Goal: Task Accomplishment & Management: Use online tool/utility

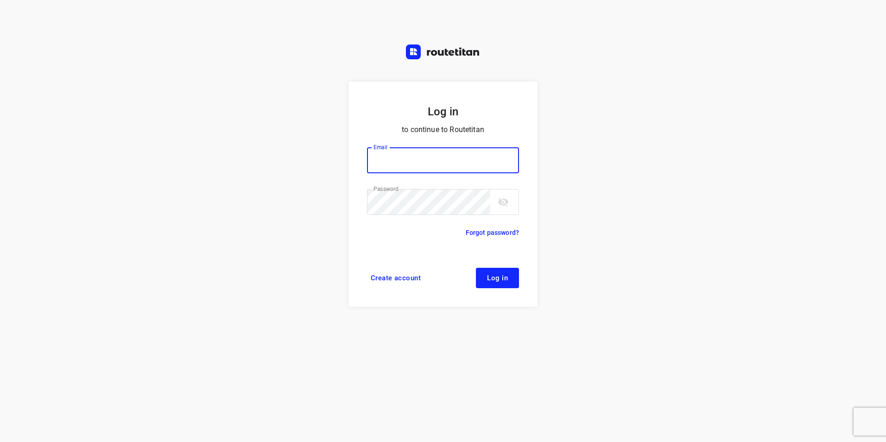
type input "[EMAIL_ADDRESS][DOMAIN_NAME]"
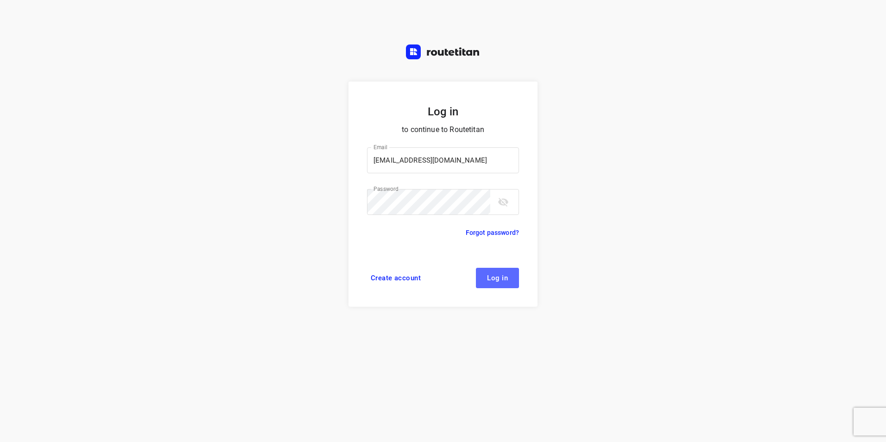
click at [501, 272] on button "Log in" at bounding box center [497, 278] width 43 height 20
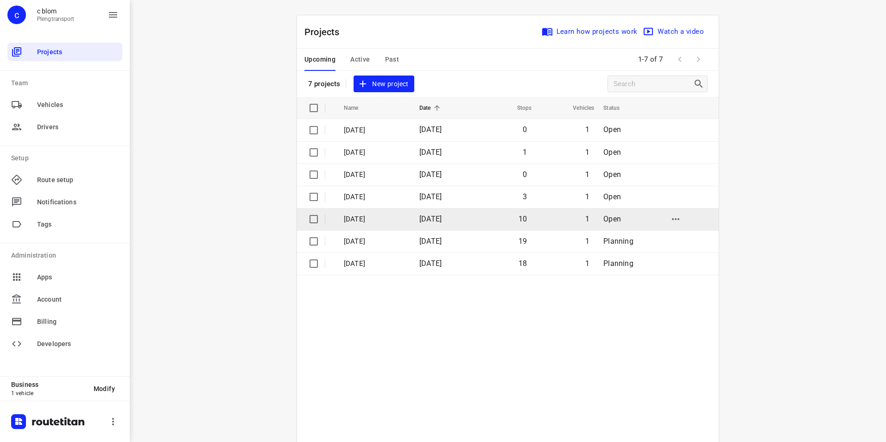
click at [378, 219] on p "[DATE]" at bounding box center [375, 219] width 62 height 11
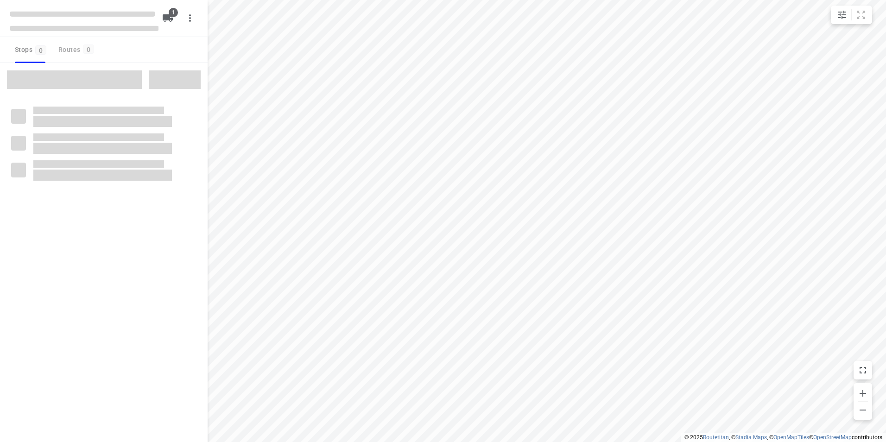
type input "distance"
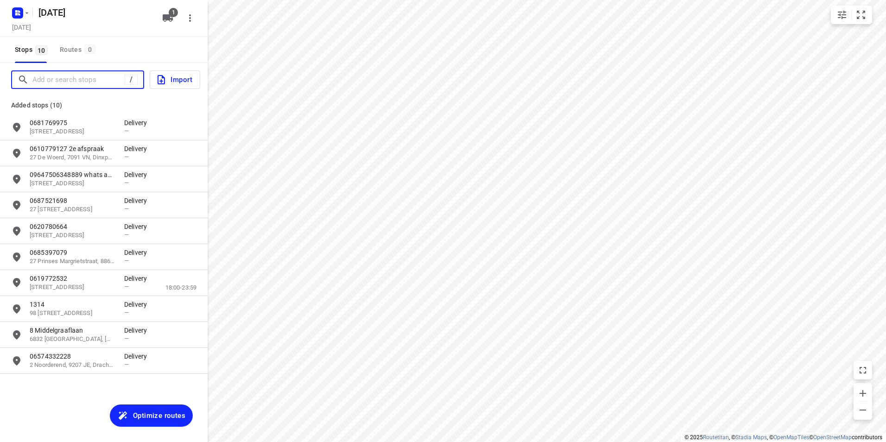
click at [49, 82] on input "Add or search stops" at bounding box center [78, 80] width 92 height 14
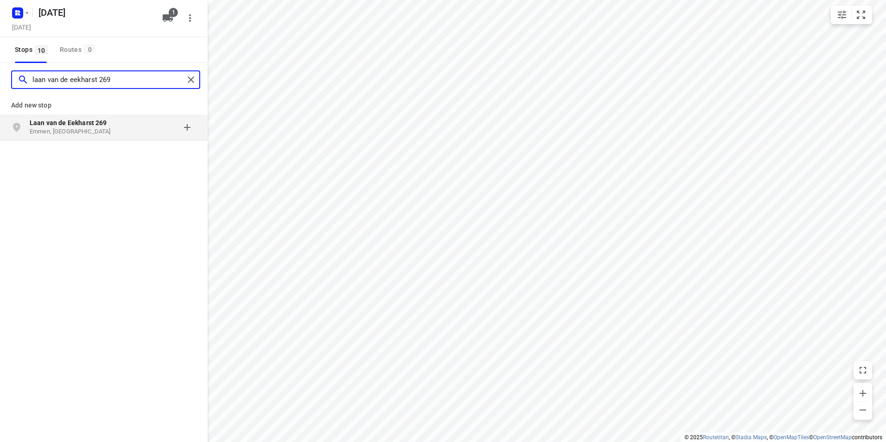
type input "laan van de eekharst 269"
click at [62, 127] on p "Emmen, [GEOGRAPHIC_DATA]" at bounding box center [72, 131] width 85 height 9
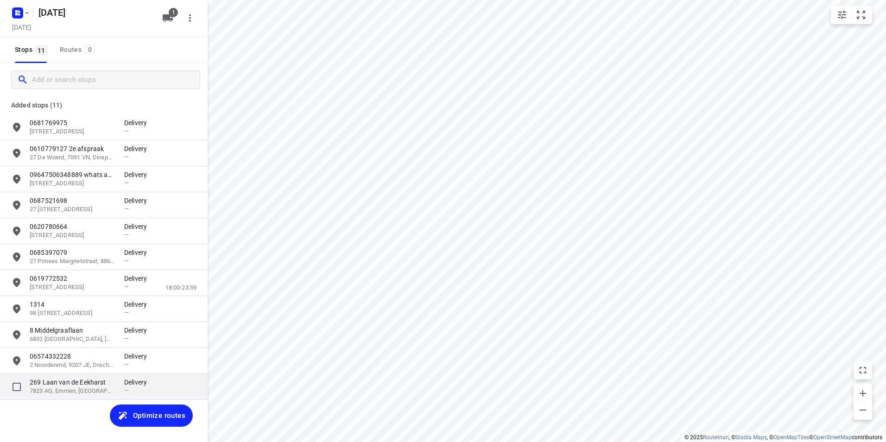
click at [94, 389] on p "7823 AG, Emmen, [GEOGRAPHIC_DATA]" at bounding box center [72, 391] width 85 height 9
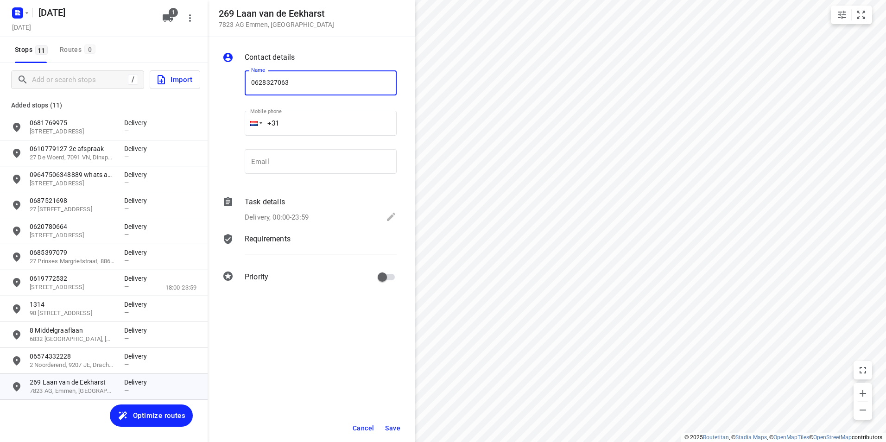
type input "0628327063"
click at [393, 425] on span "Save" at bounding box center [392, 428] width 15 height 7
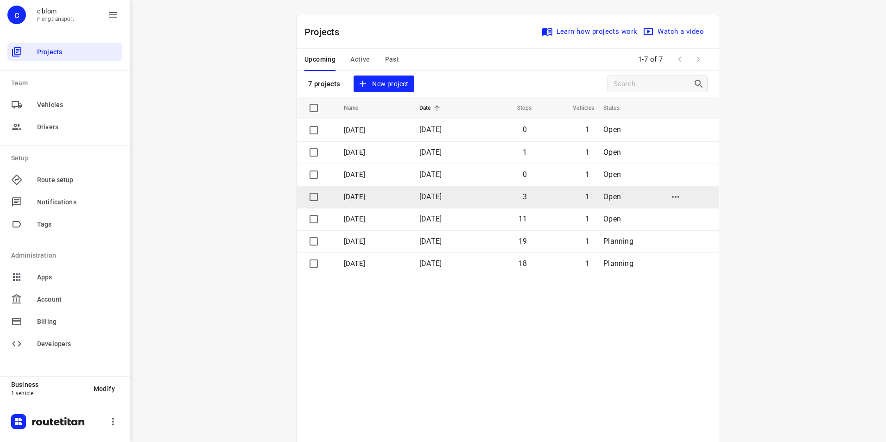
click at [416, 190] on td "[DATE]" at bounding box center [442, 197] width 61 height 22
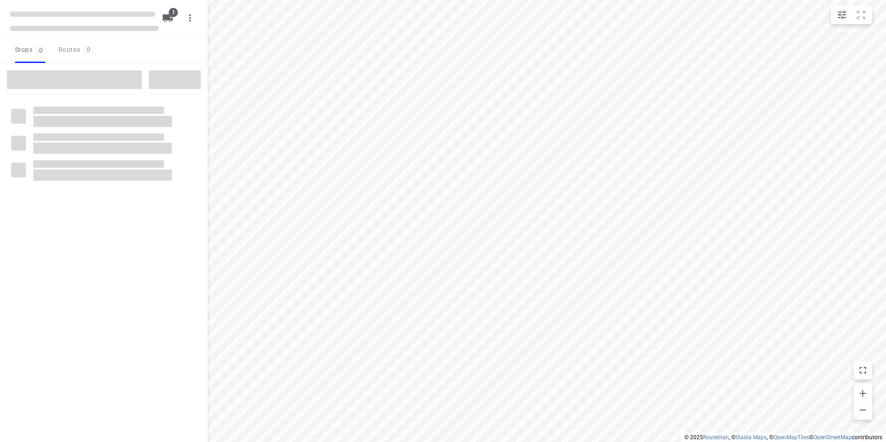
type input "distance"
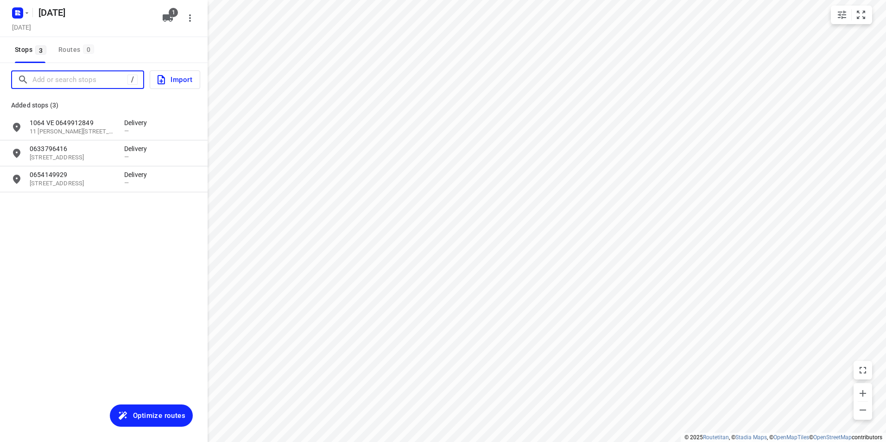
click at [102, 78] on input "Add or search stops" at bounding box center [79, 80] width 95 height 14
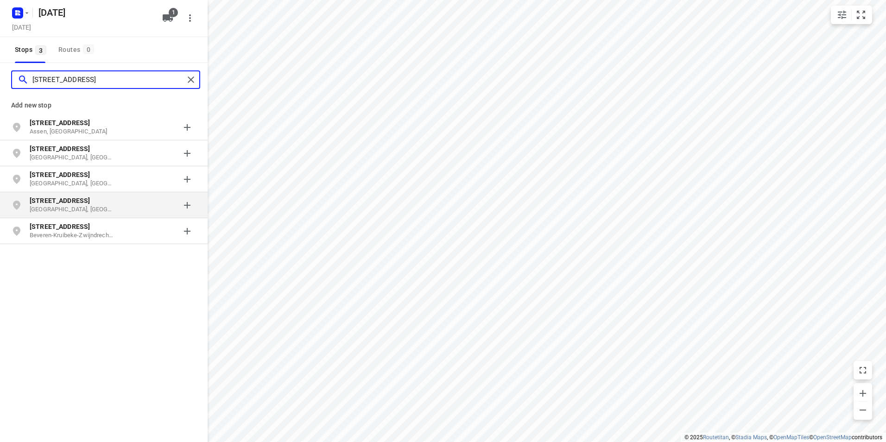
type input "[STREET_ADDRESS]"
click at [98, 203] on p "[STREET_ADDRESS]" at bounding box center [72, 200] width 85 height 9
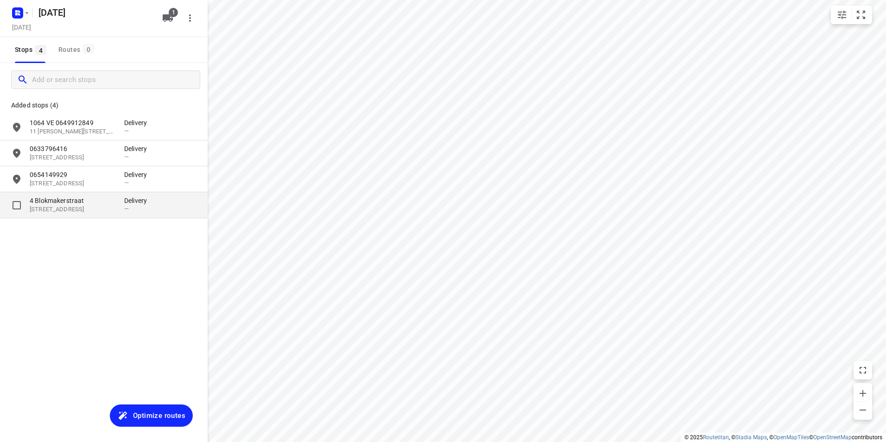
click at [73, 207] on p "[STREET_ADDRESS]" at bounding box center [72, 209] width 85 height 9
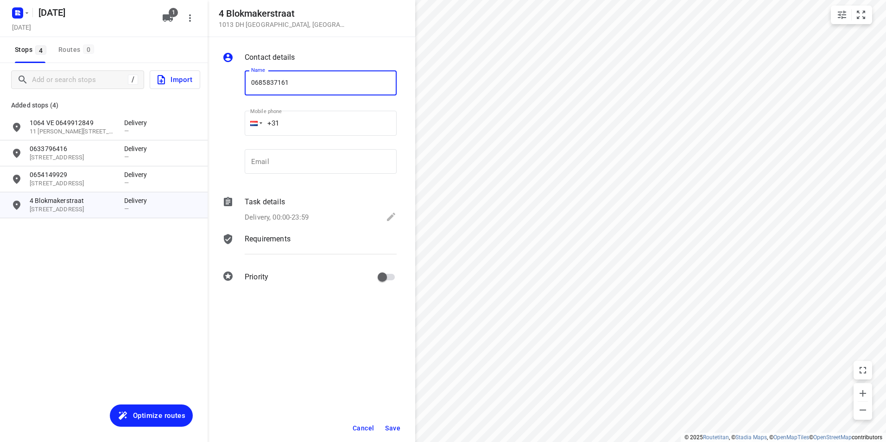
type input "0685837161"
click at [389, 426] on span "Save" at bounding box center [392, 428] width 15 height 7
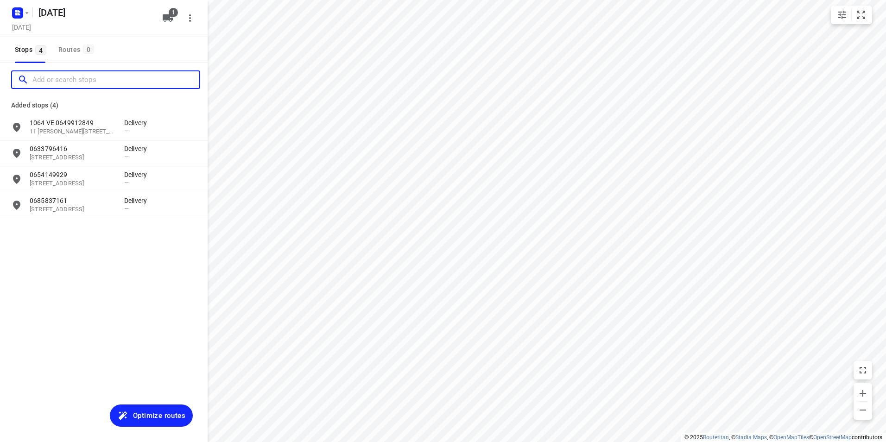
click at [81, 84] on input "Add or search stops" at bounding box center [115, 80] width 167 height 14
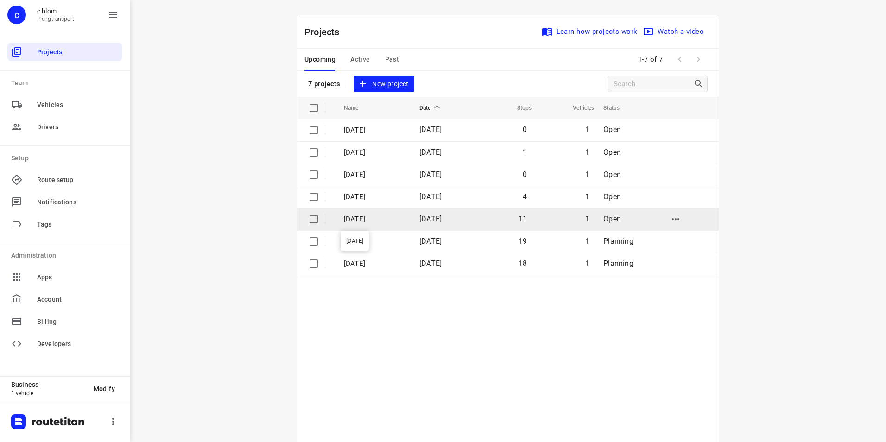
click at [404, 218] on p "[DATE]" at bounding box center [375, 219] width 62 height 11
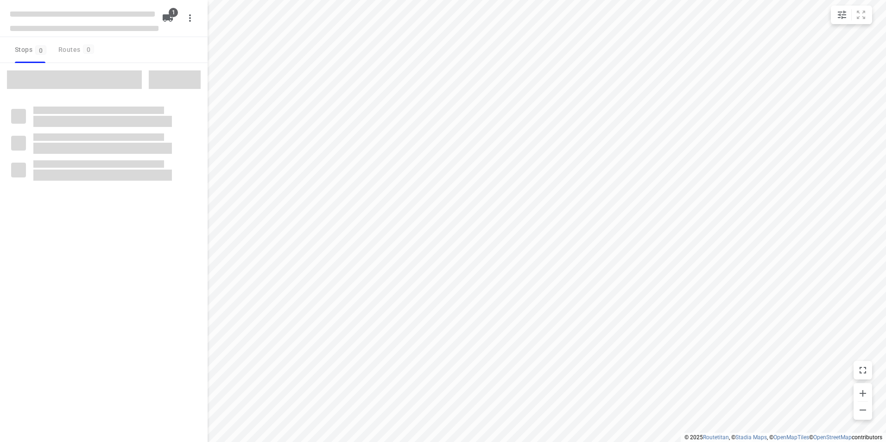
type input "distance"
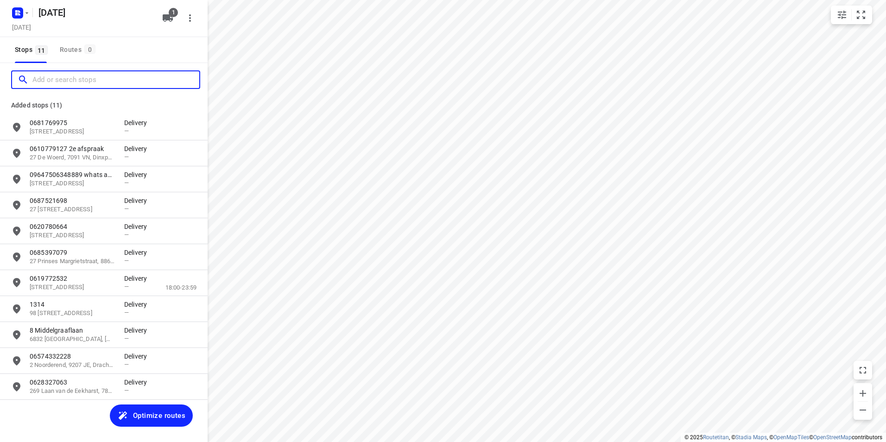
click at [55, 85] on input "Add or search stops" at bounding box center [115, 80] width 167 height 14
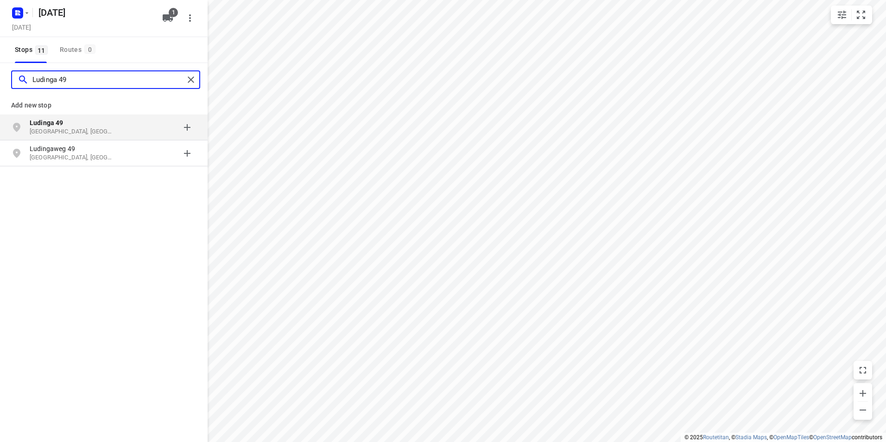
type input "Ludinga 49"
click at [62, 124] on b "Ludinga 49" at bounding box center [47, 122] width 34 height 7
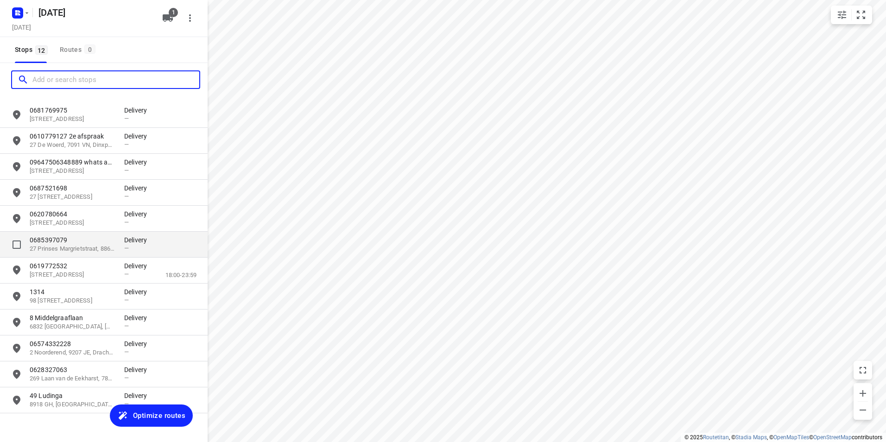
scroll to position [26, 0]
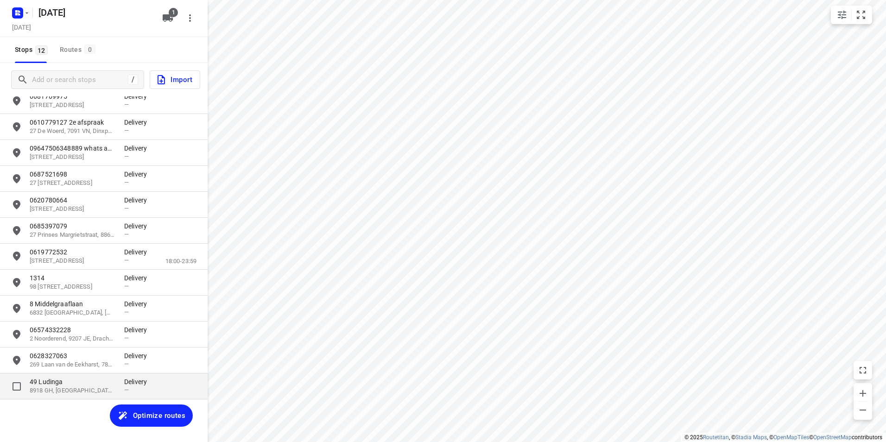
click at [94, 386] on p "49 Ludinga" at bounding box center [72, 381] width 85 height 9
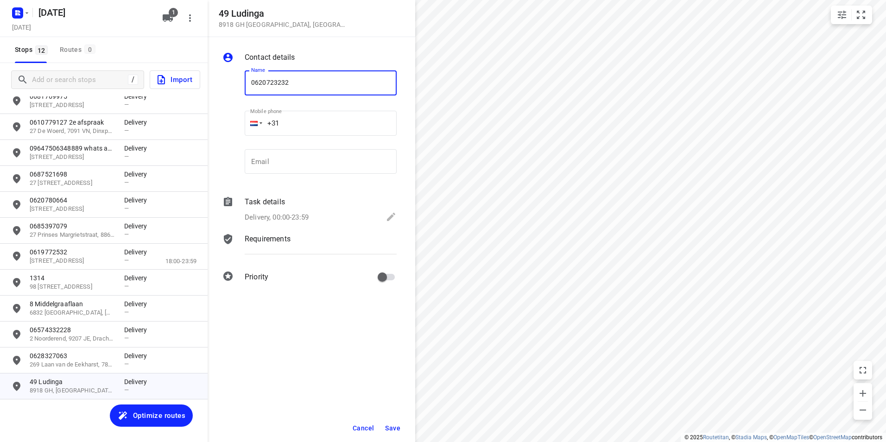
type input "0620723232"
click at [399, 426] on span "Save" at bounding box center [392, 428] width 15 height 7
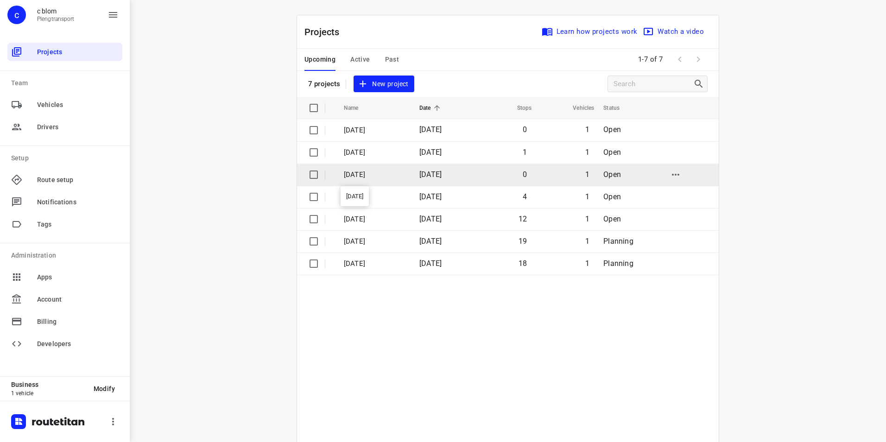
click at [375, 173] on p "[DATE]" at bounding box center [375, 175] width 62 height 11
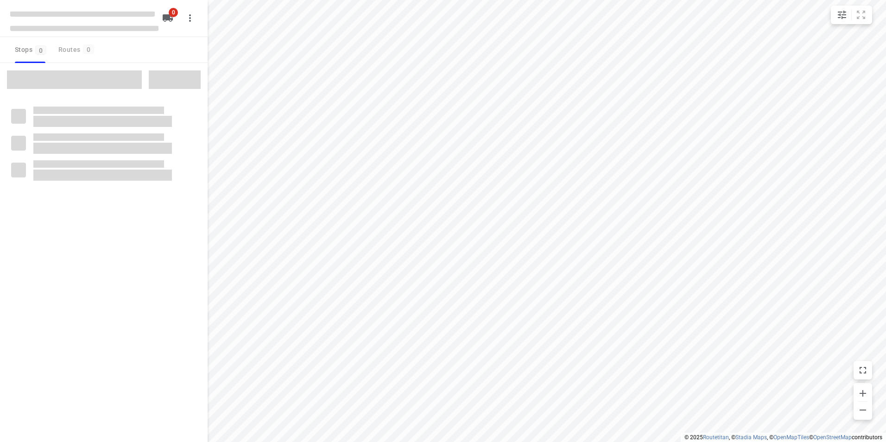
type input "distance"
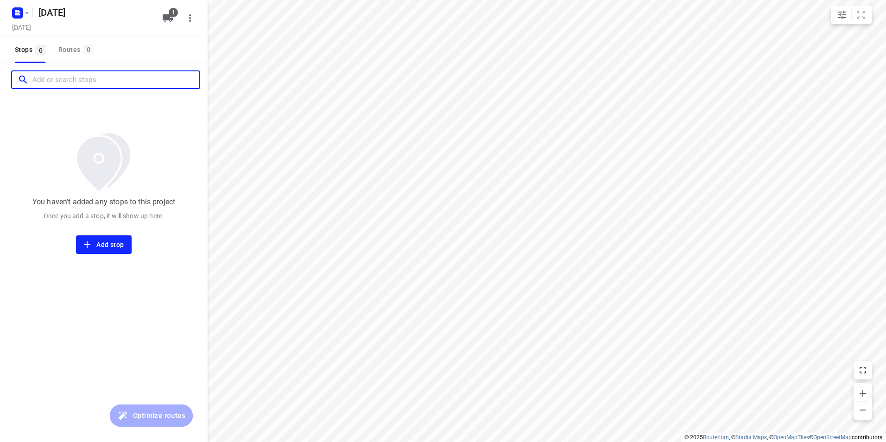
click at [57, 83] on input "Add or search stops" at bounding box center [115, 80] width 167 height 14
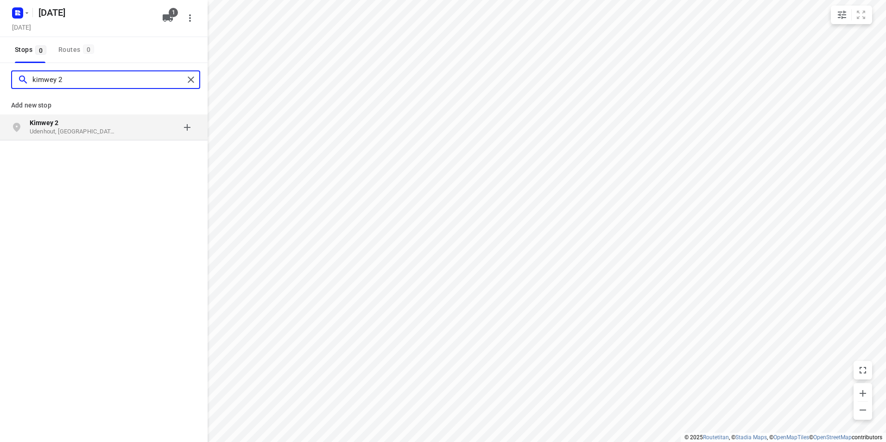
type input "kimwey 2"
click at [91, 126] on p "Kimwey 2" at bounding box center [72, 122] width 85 height 9
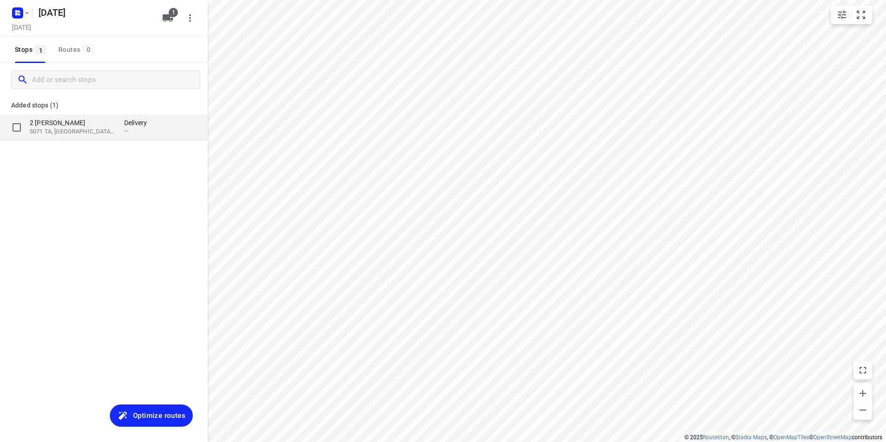
click at [102, 126] on p "2 [PERSON_NAME]" at bounding box center [72, 122] width 85 height 9
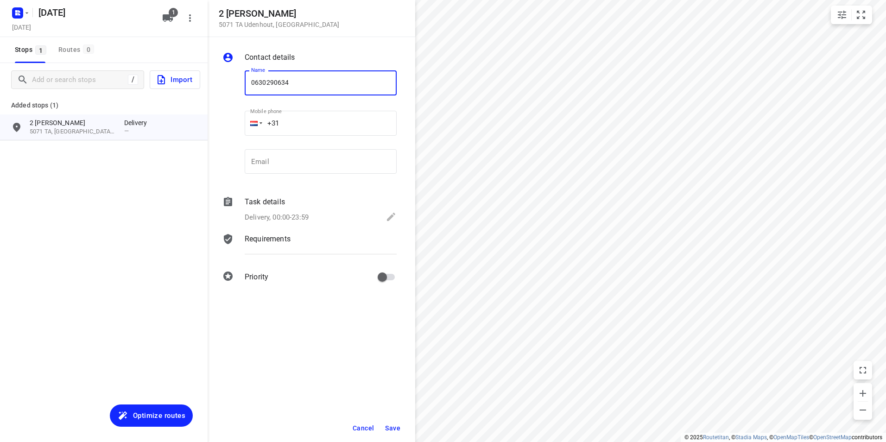
type input "0630290634"
click at [392, 425] on span "Save" at bounding box center [392, 428] width 15 height 7
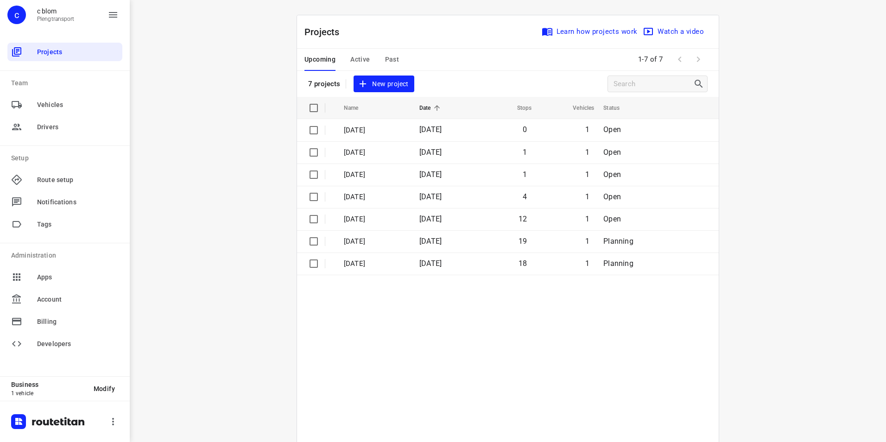
click at [399, 81] on span "New project" at bounding box center [383, 84] width 49 height 12
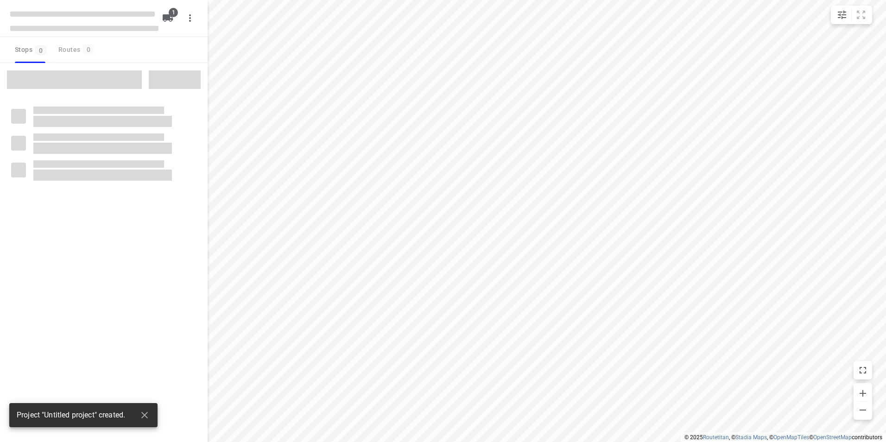
type input "distance"
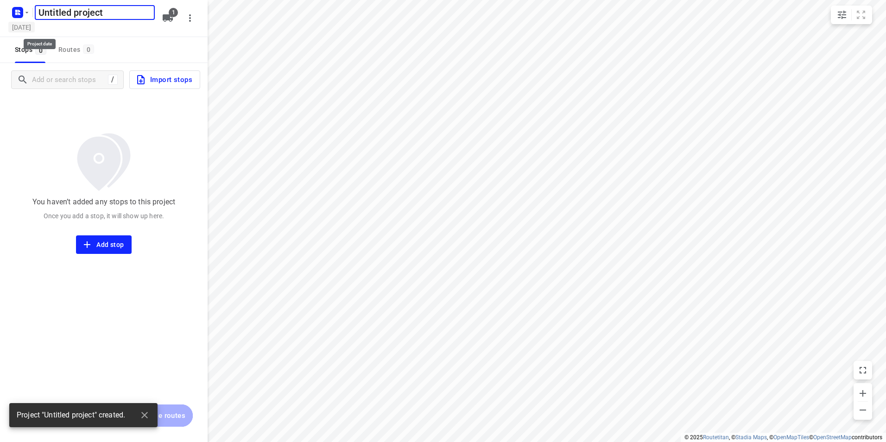
click at [35, 29] on h5 "[DATE]" at bounding box center [21, 27] width 26 height 11
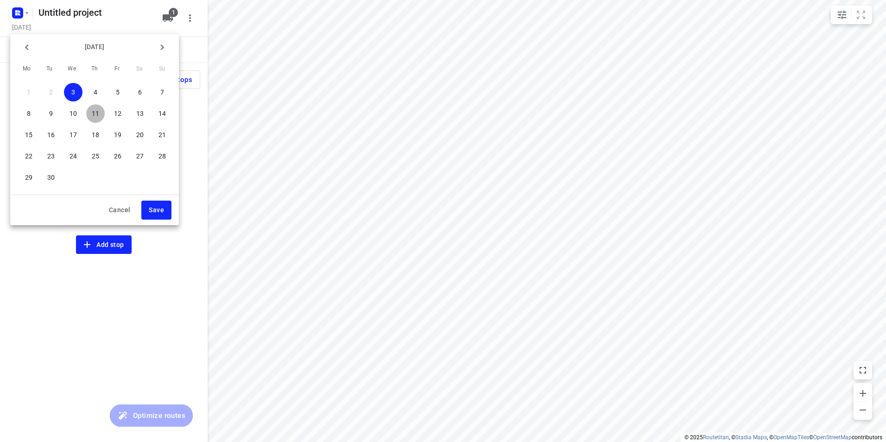
click at [95, 114] on p "11" at bounding box center [95, 113] width 7 height 9
click at [153, 210] on span "Save" at bounding box center [156, 210] width 15 height 12
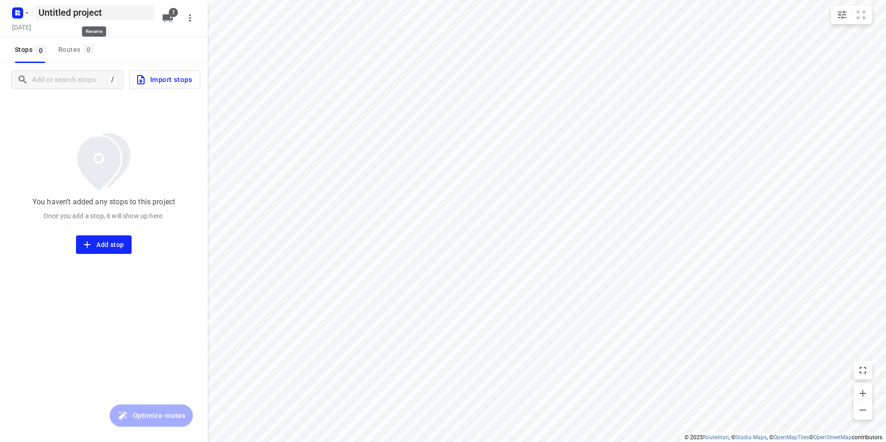
click at [114, 17] on h5 "Untitled project" at bounding box center [95, 12] width 120 height 15
click at [114, 17] on input "Untitled project" at bounding box center [95, 12] width 120 height 15
type input "Donderdad 11-9"
click at [126, 36] on div "Donderdad 11-9 ​ [DATE] 1" at bounding box center [104, 18] width 208 height 37
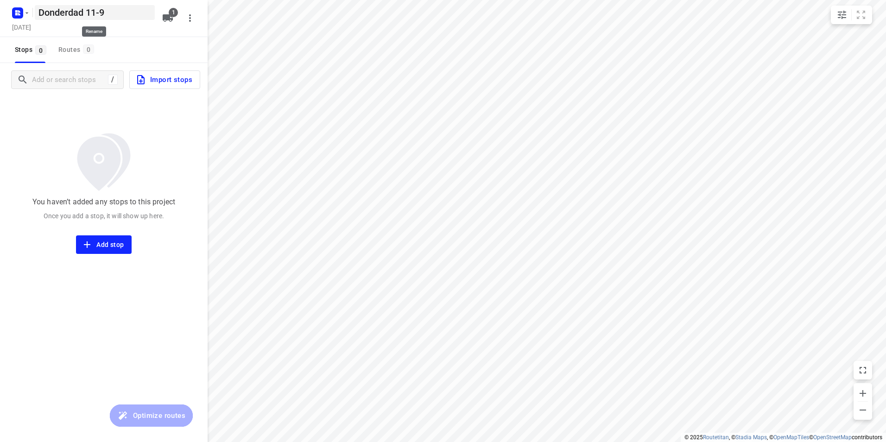
click at [83, 10] on h5 "Donderdad 11-9" at bounding box center [95, 12] width 120 height 15
click at [84, 13] on input "Donderdad 11-9" at bounding box center [95, 12] width 120 height 15
type input "[DATE]"
click at [131, 41] on div "Stops 0 Routes 0" at bounding box center [104, 50] width 208 height 26
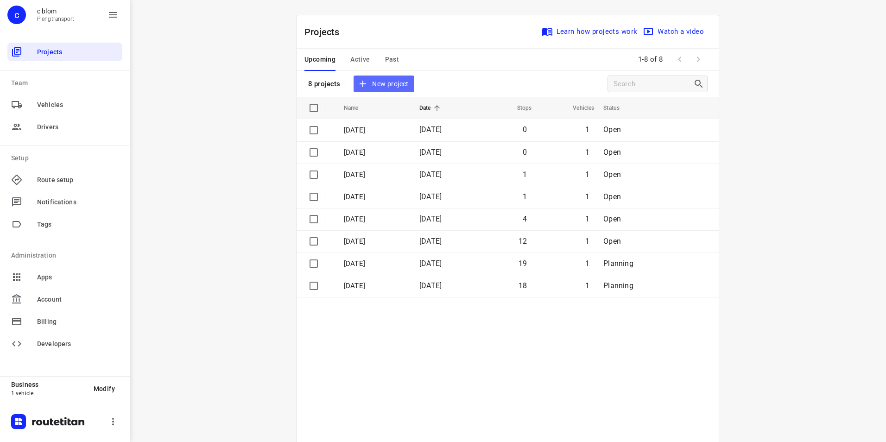
click at [376, 86] on span "New project" at bounding box center [383, 84] width 49 height 12
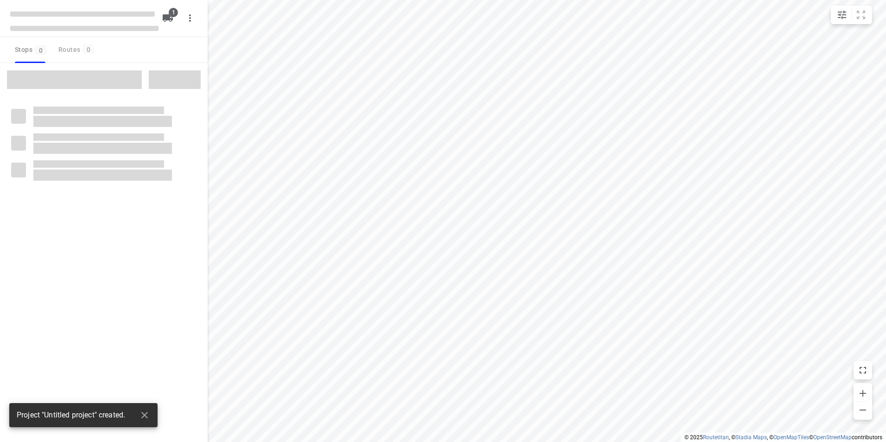
type input "distance"
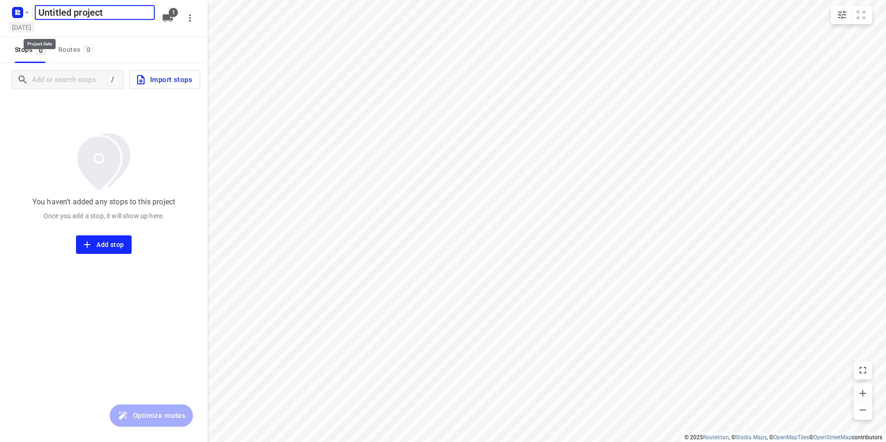
click at [30, 25] on h5 "[DATE]" at bounding box center [21, 27] width 26 height 11
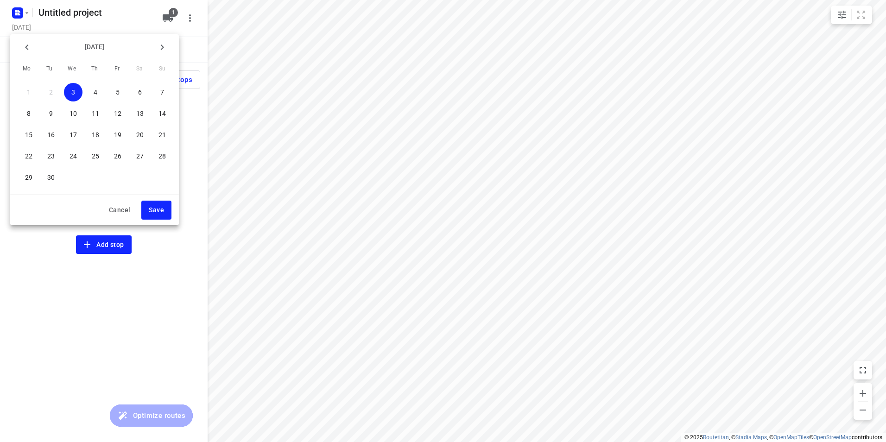
click at [114, 109] on p "12" at bounding box center [117, 113] width 7 height 9
click at [150, 215] on span "Save" at bounding box center [156, 210] width 15 height 12
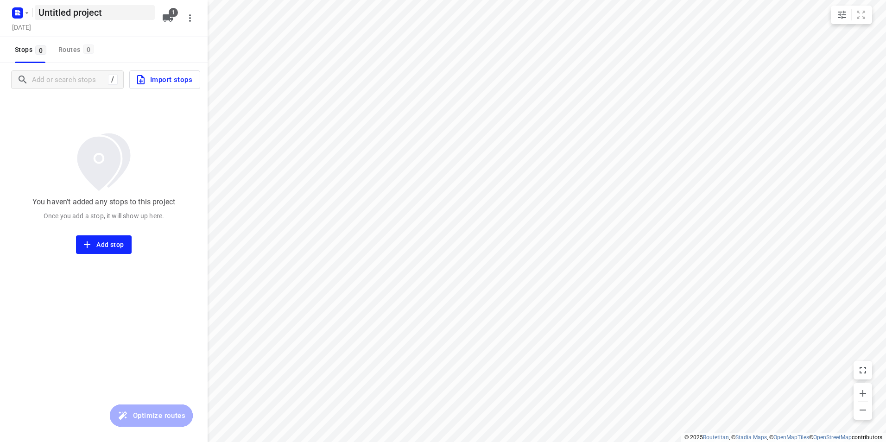
click at [119, 17] on h5 "Untitled project" at bounding box center [95, 12] width 120 height 15
click at [119, 17] on input "Untitled project" at bounding box center [95, 12] width 120 height 15
type input "[DATE]"
click at [143, 45] on div "Stops 0 Routes 0" at bounding box center [104, 50] width 208 height 26
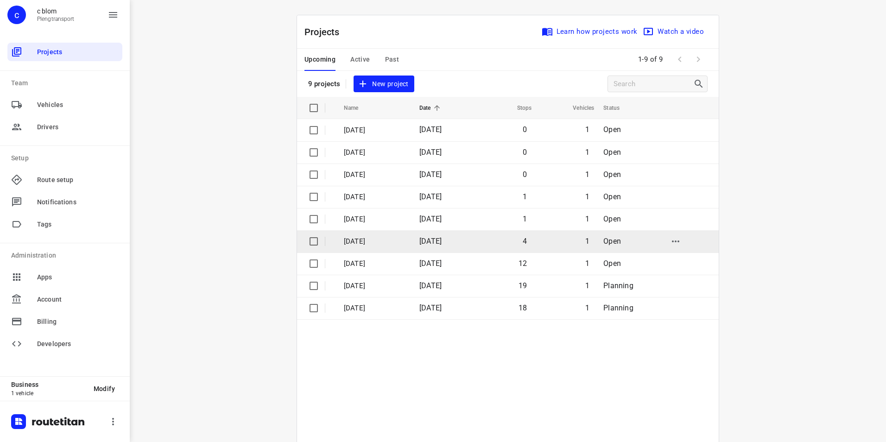
click at [371, 236] on p "[DATE]" at bounding box center [375, 241] width 62 height 11
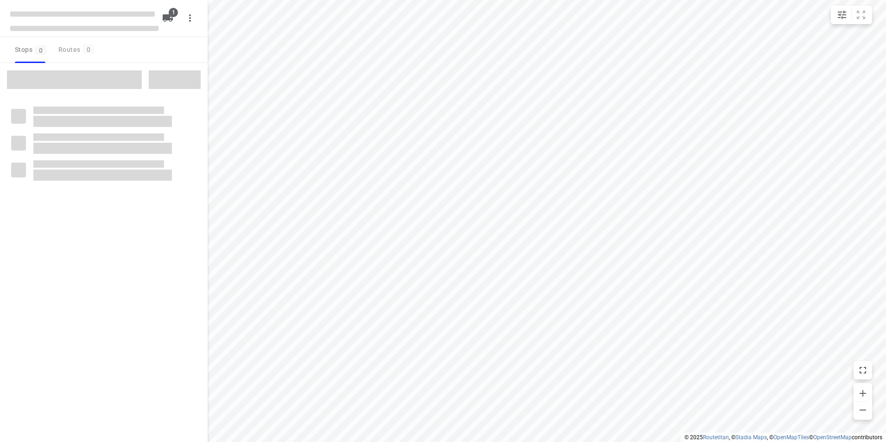
type input "distance"
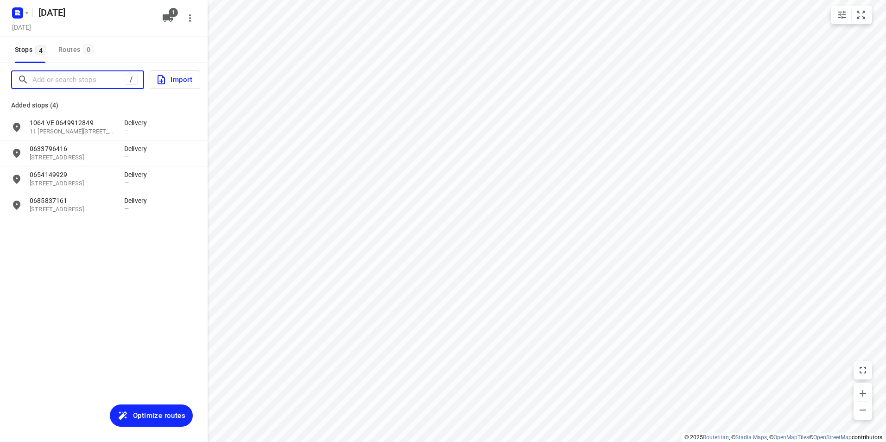
click at [63, 85] on input "Add or search stops" at bounding box center [78, 80] width 92 height 14
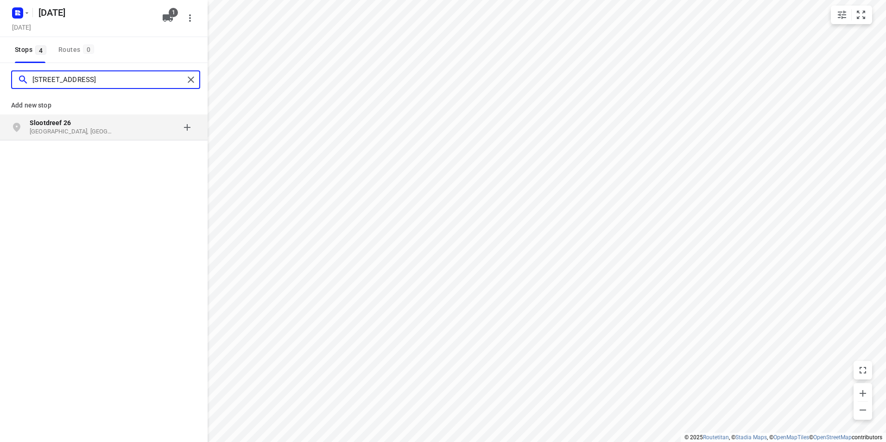
type input "[STREET_ADDRESS]"
click at [106, 133] on p "[GEOGRAPHIC_DATA], [GEOGRAPHIC_DATA]" at bounding box center [72, 131] width 85 height 9
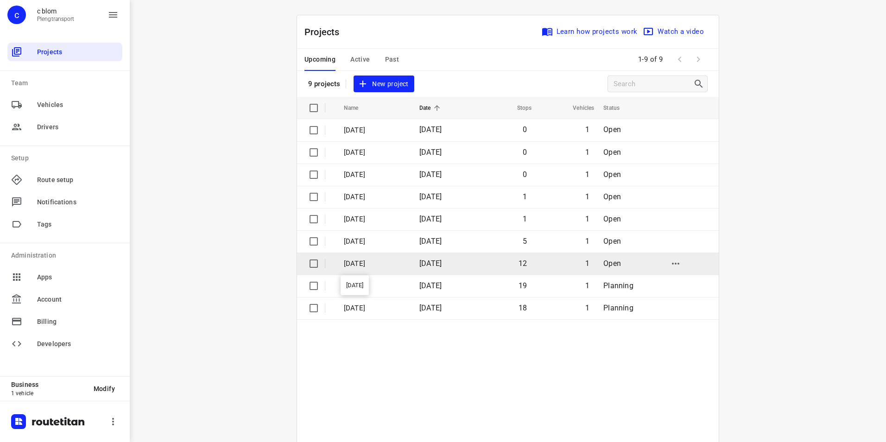
click at [381, 261] on p "[DATE]" at bounding box center [375, 264] width 62 height 11
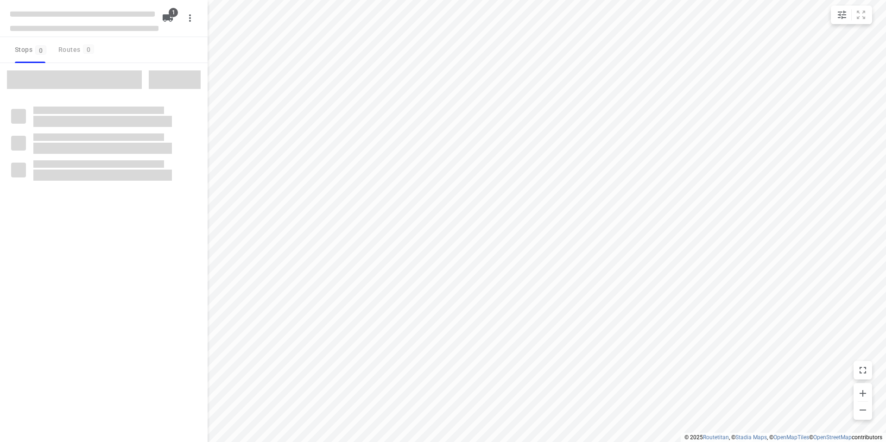
type input "distance"
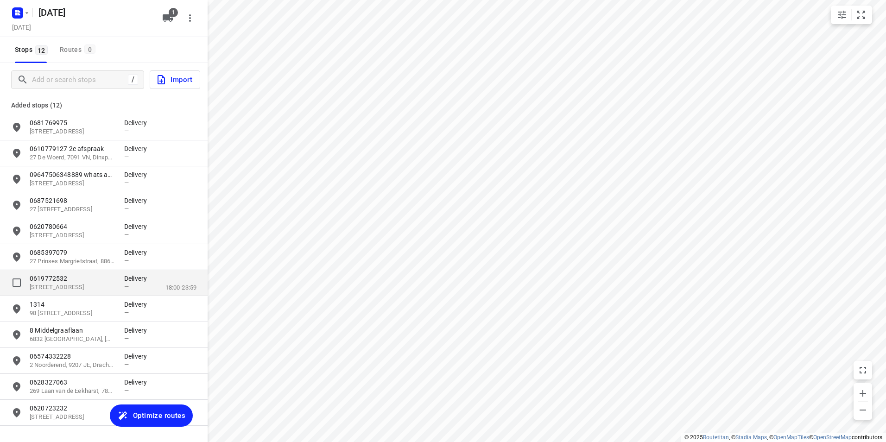
scroll to position [26, 0]
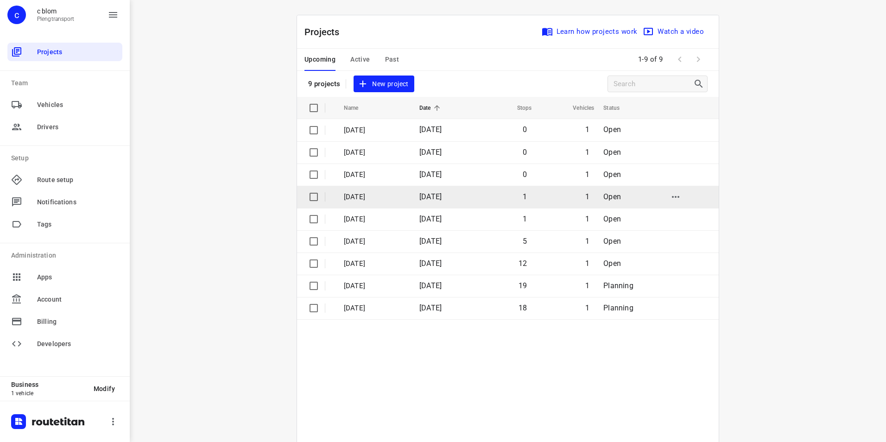
click at [361, 195] on p "[DATE]" at bounding box center [375, 197] width 62 height 11
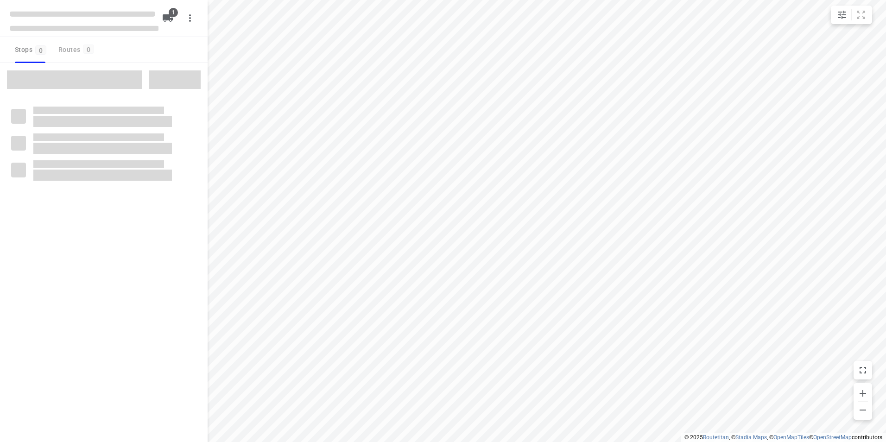
type input "distance"
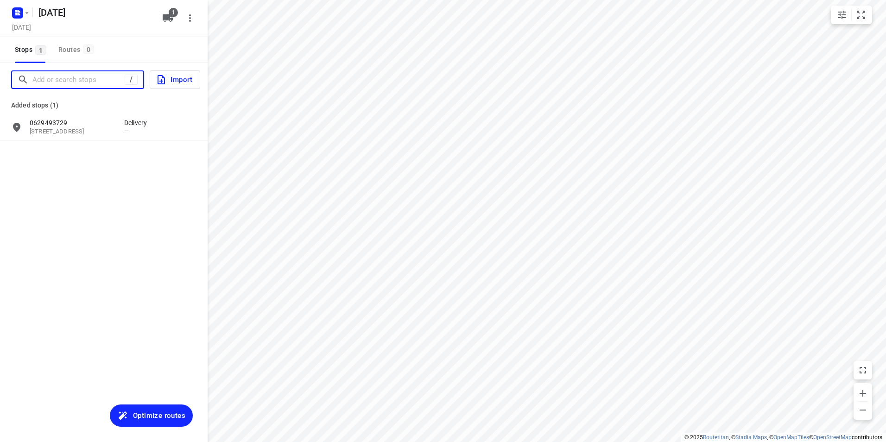
click at [81, 80] on input "Add or search stops" at bounding box center [78, 80] width 92 height 14
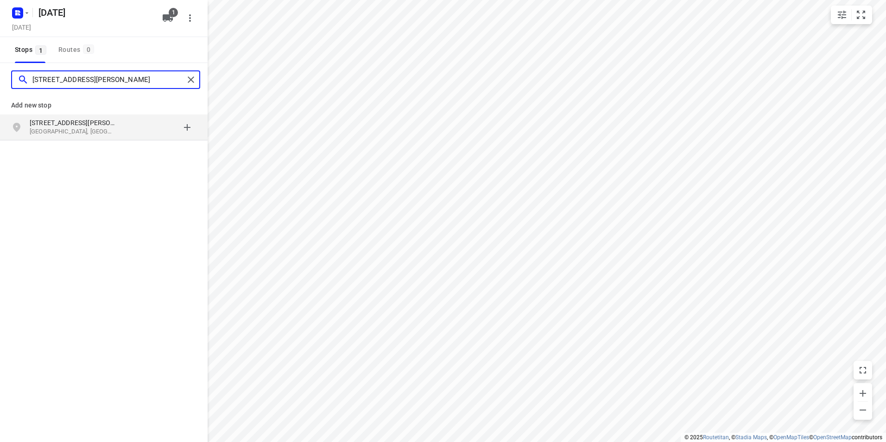
type input "[STREET_ADDRESS][PERSON_NAME]"
click at [84, 134] on p "[GEOGRAPHIC_DATA], [GEOGRAPHIC_DATA]" at bounding box center [72, 131] width 85 height 9
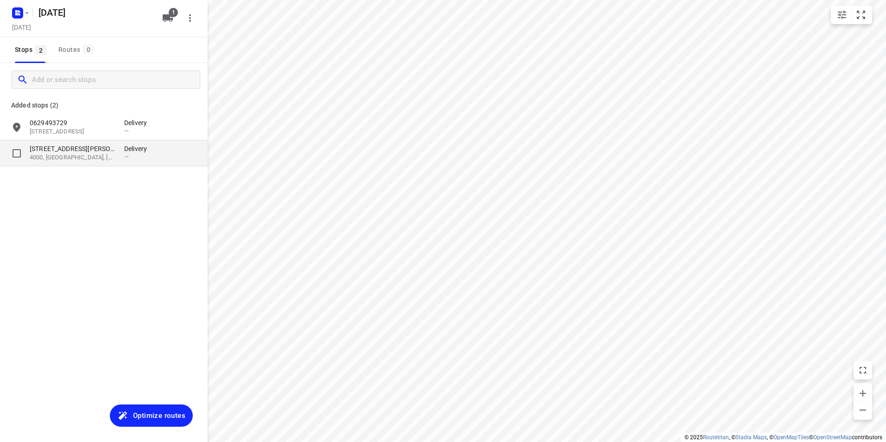
click at [79, 155] on p "4000, [GEOGRAPHIC_DATA], [GEOGRAPHIC_DATA]" at bounding box center [72, 157] width 85 height 9
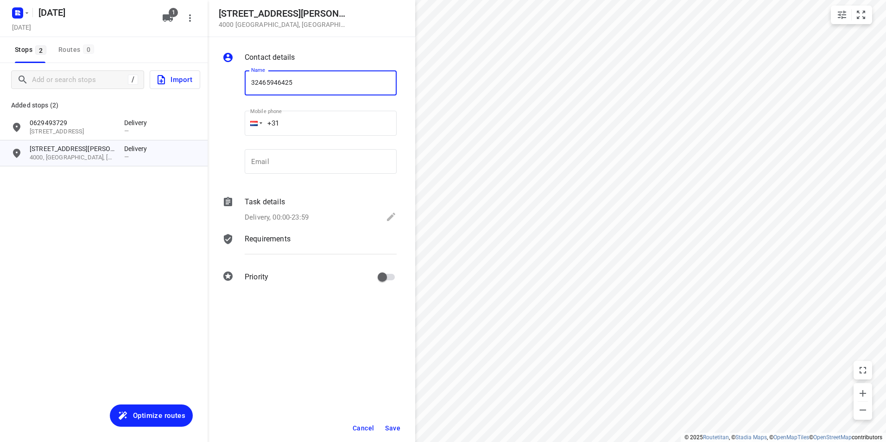
type input "32465946425"
click at [393, 423] on button "Save" at bounding box center [392, 428] width 23 height 17
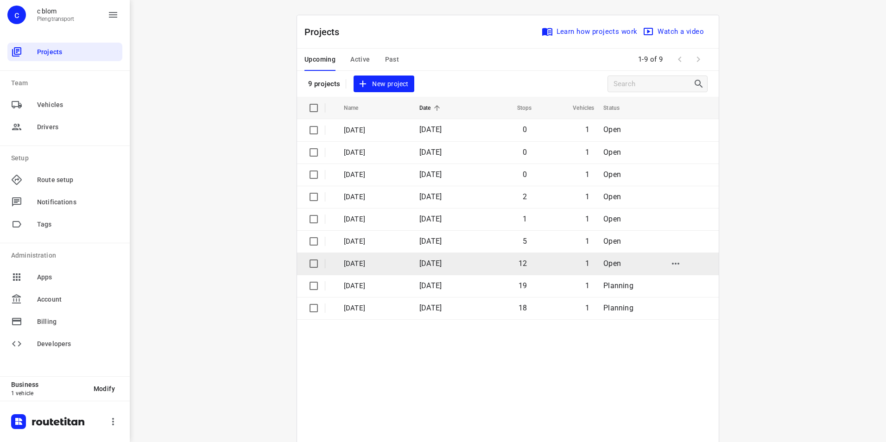
click at [435, 266] on span "[DATE]" at bounding box center [430, 263] width 22 height 9
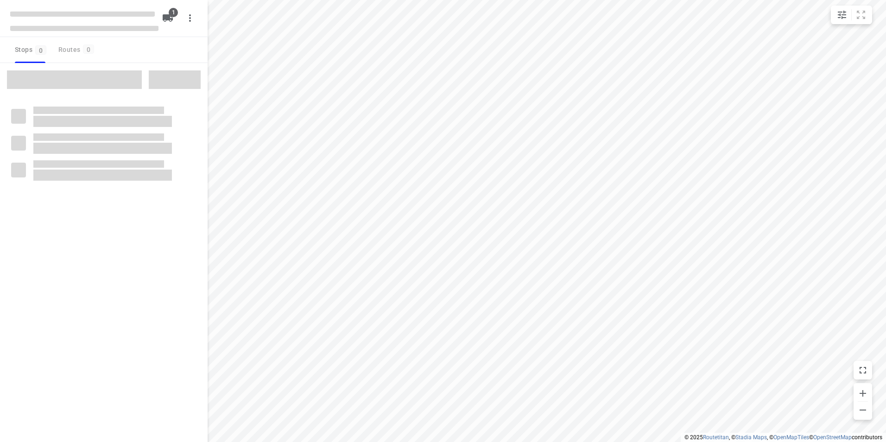
type input "distance"
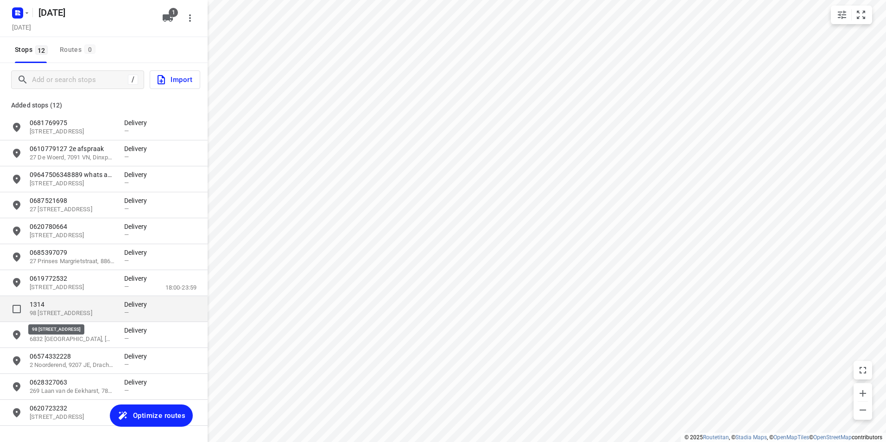
click at [71, 309] on p "98 [STREET_ADDRESS]" at bounding box center [72, 313] width 85 height 9
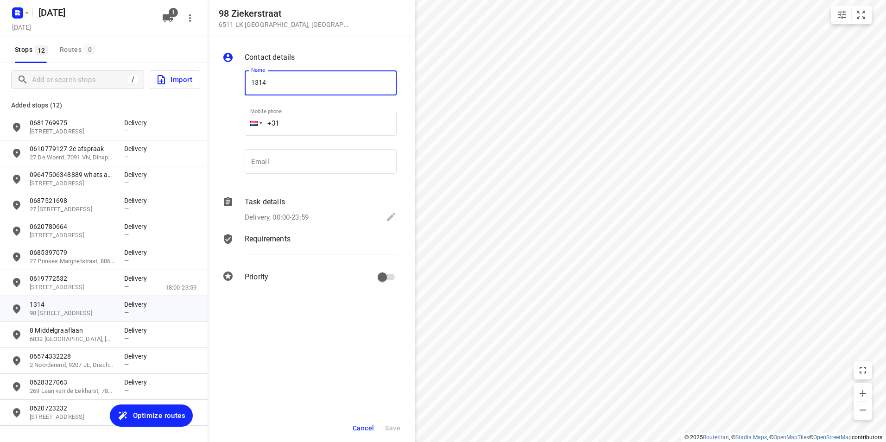
click at [287, 83] on input "1314" at bounding box center [321, 82] width 152 height 25
type input "0644775572"
click at [397, 427] on span "Save" at bounding box center [392, 428] width 15 height 7
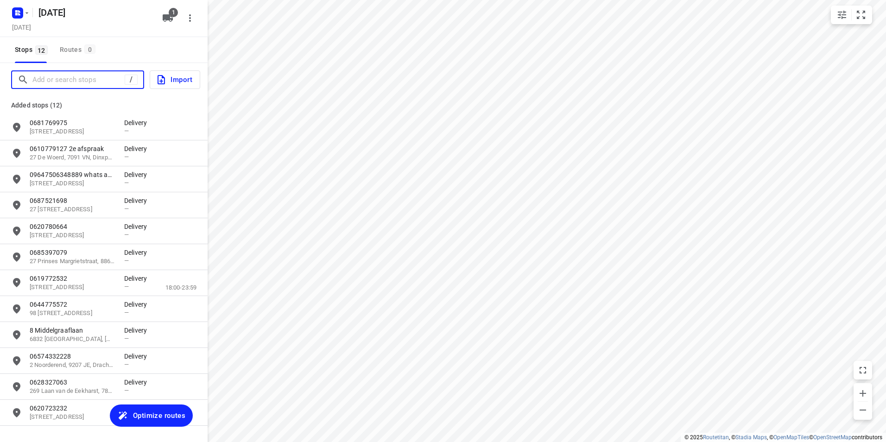
click at [72, 73] on input "Add or search stops" at bounding box center [78, 80] width 92 height 14
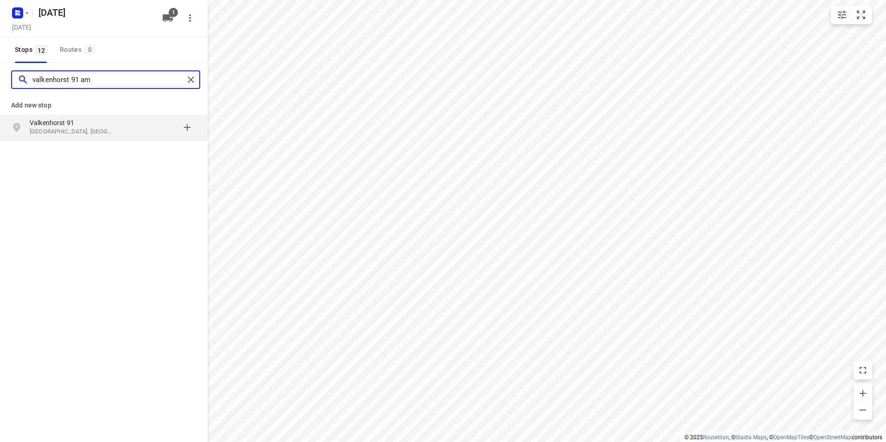
type input "valkenhorst 91 am"
click at [93, 123] on p "Valkenhorst 91" at bounding box center [72, 122] width 85 height 9
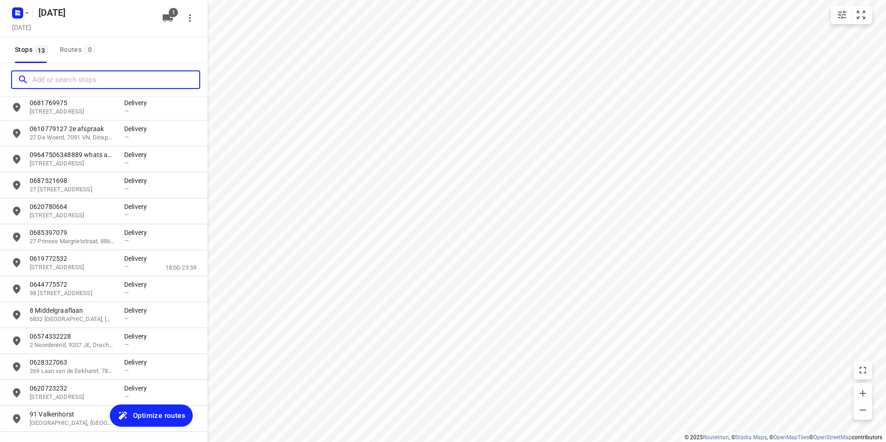
scroll to position [52, 0]
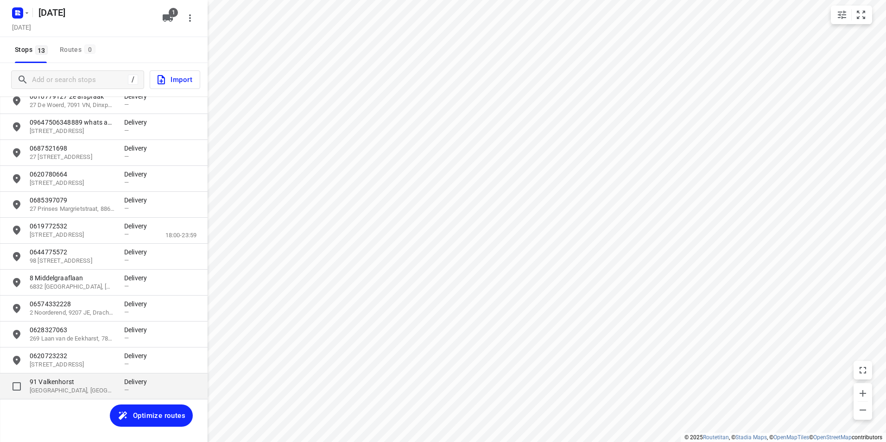
click at [112, 391] on p "[GEOGRAPHIC_DATA], [GEOGRAPHIC_DATA]" at bounding box center [72, 390] width 85 height 9
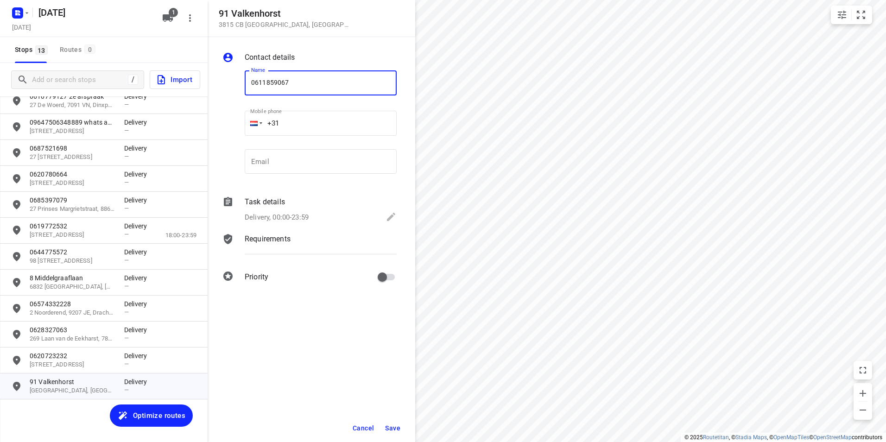
type input "0611859067"
click at [388, 429] on span "Save" at bounding box center [392, 428] width 15 height 7
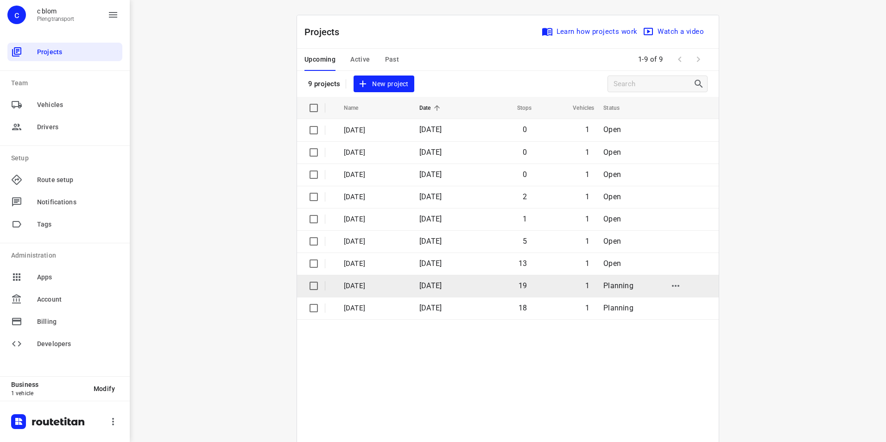
click at [442, 285] on span "[DATE]" at bounding box center [430, 285] width 22 height 9
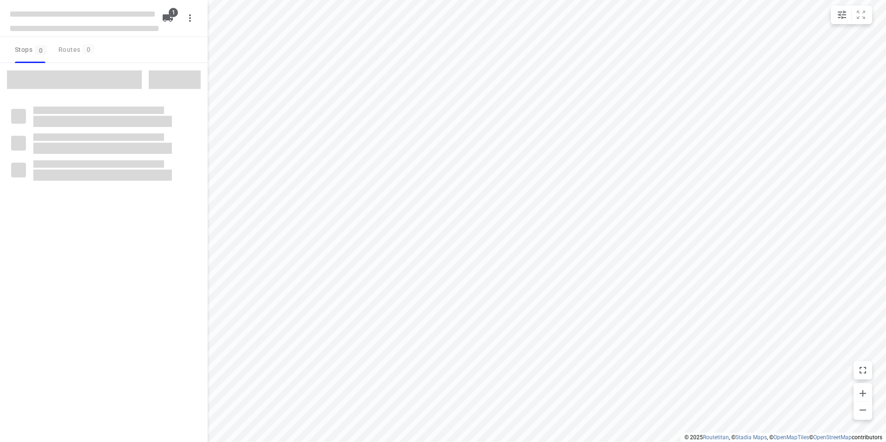
type input "distance"
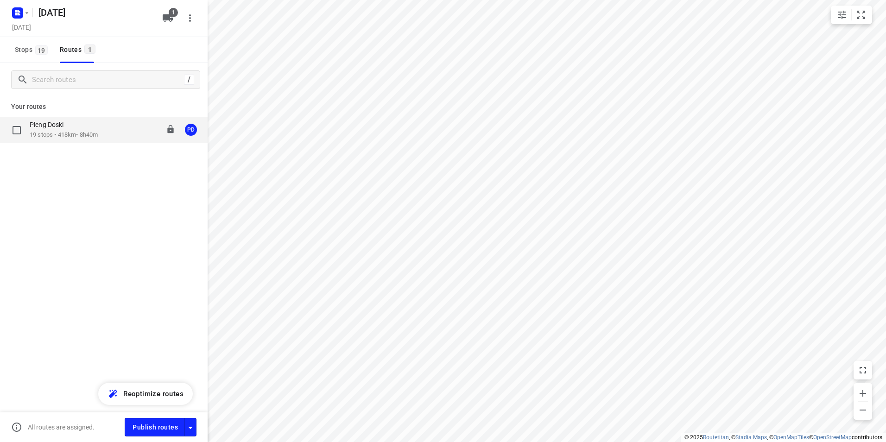
click at [84, 139] on p "19 stops • 418km • 8h40m" at bounding box center [64, 135] width 68 height 9
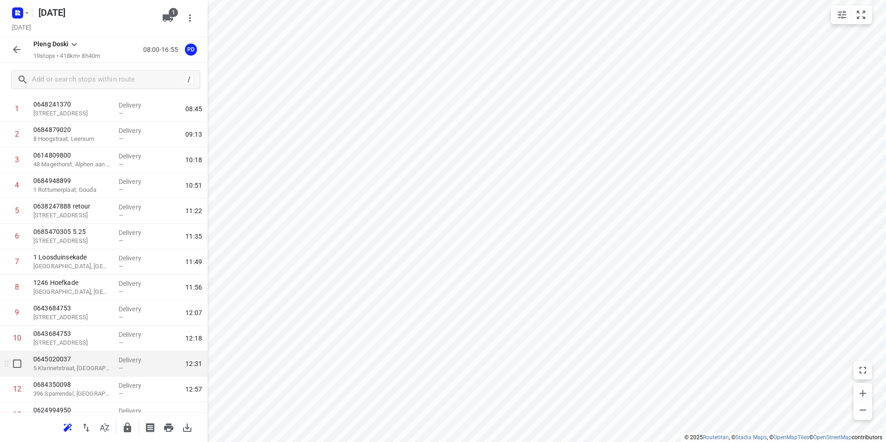
scroll to position [93, 0]
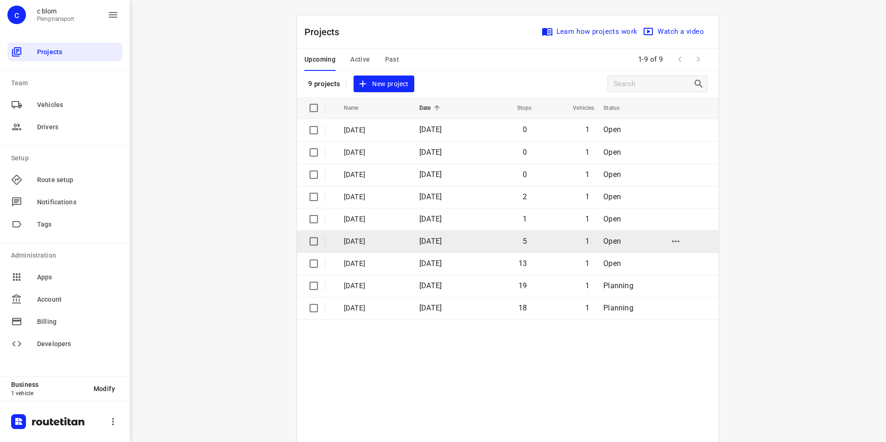
click at [377, 242] on p "[DATE]" at bounding box center [375, 241] width 62 height 11
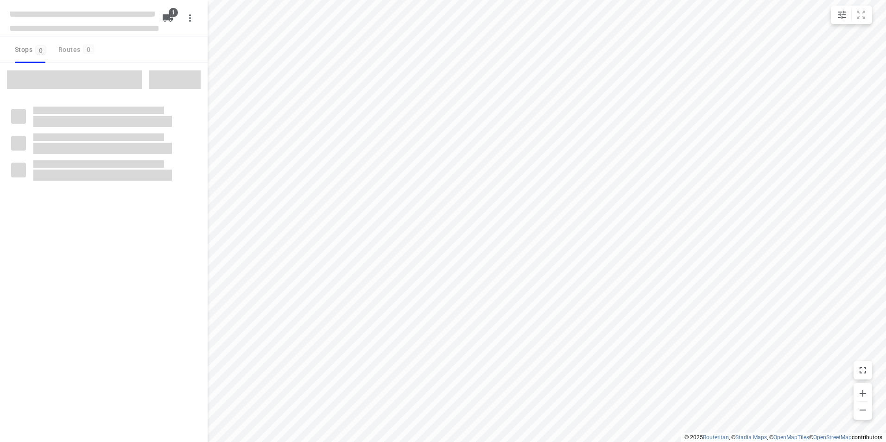
type input "distance"
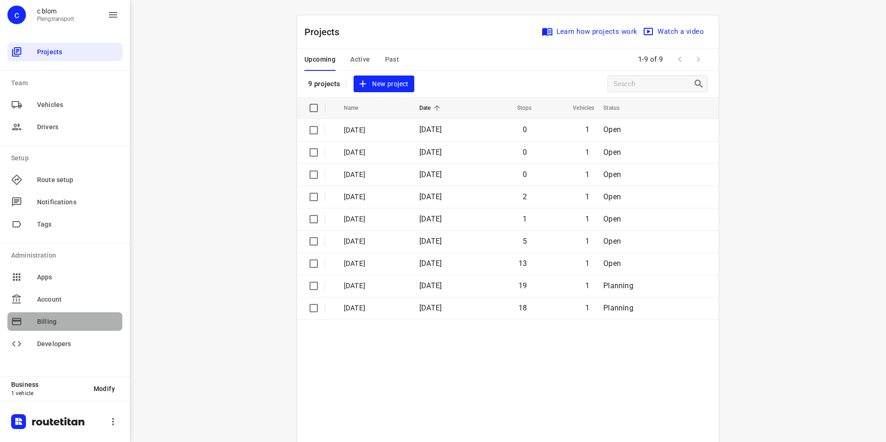
click at [72, 319] on span "Billing" at bounding box center [78, 322] width 82 height 10
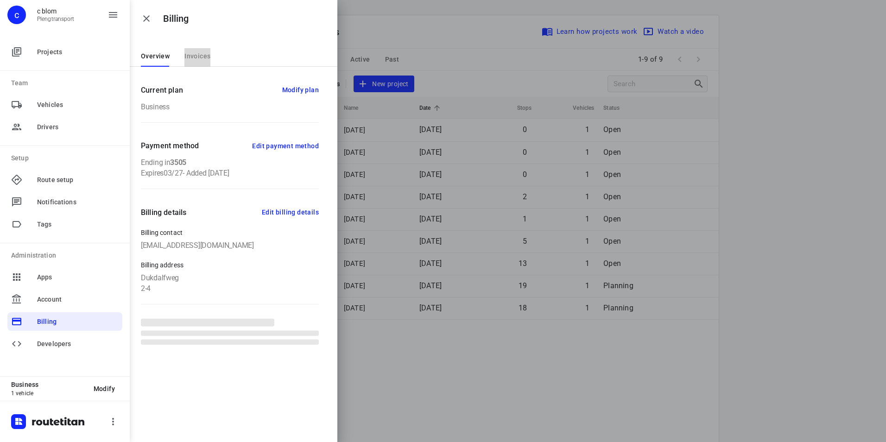
click at [207, 59] on span "Invoices" at bounding box center [197, 55] width 26 height 7
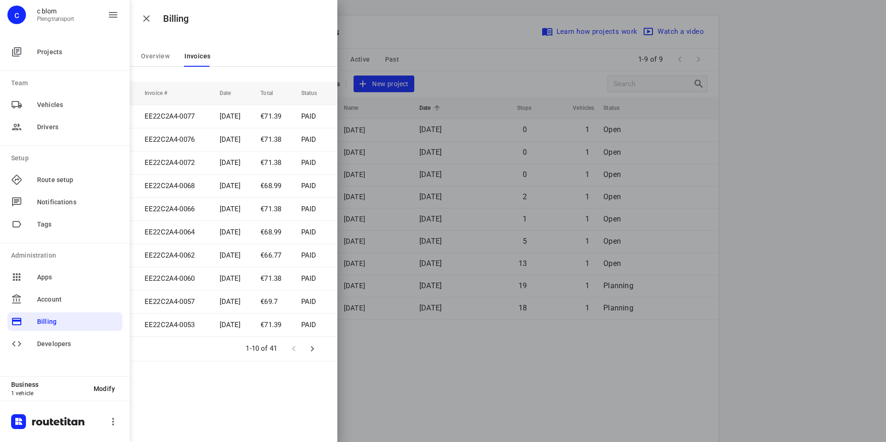
click at [158, 57] on span "Overview" at bounding box center [155, 55] width 29 height 7
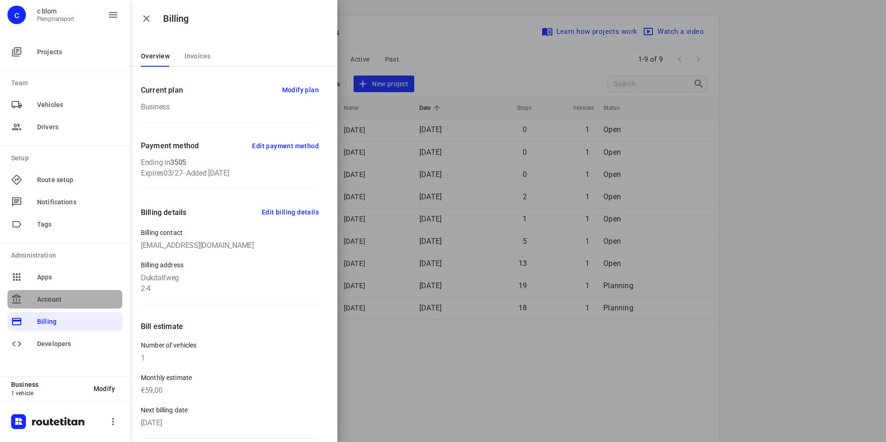
click at [77, 302] on span "Account" at bounding box center [78, 300] width 82 height 10
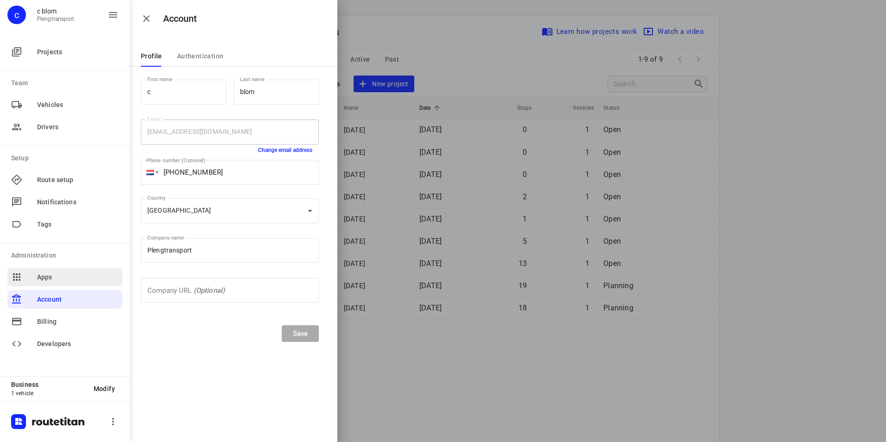
click at [46, 280] on span "Apps" at bounding box center [78, 277] width 82 height 10
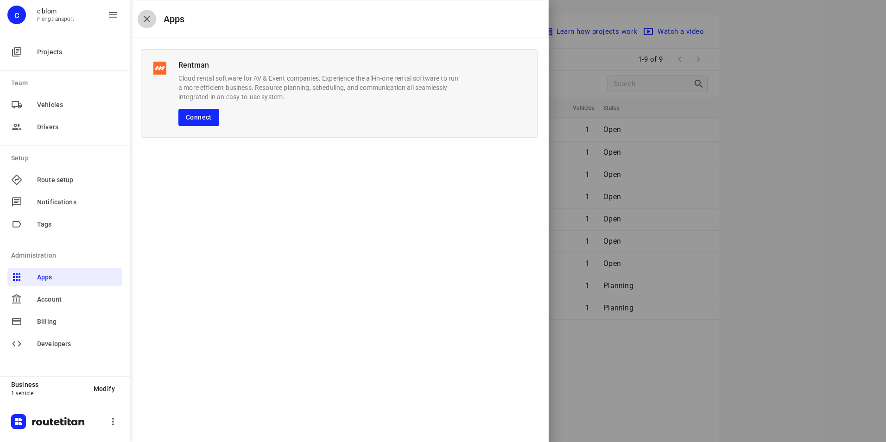
click at [148, 17] on icon "button" at bounding box center [147, 19] width 6 height 6
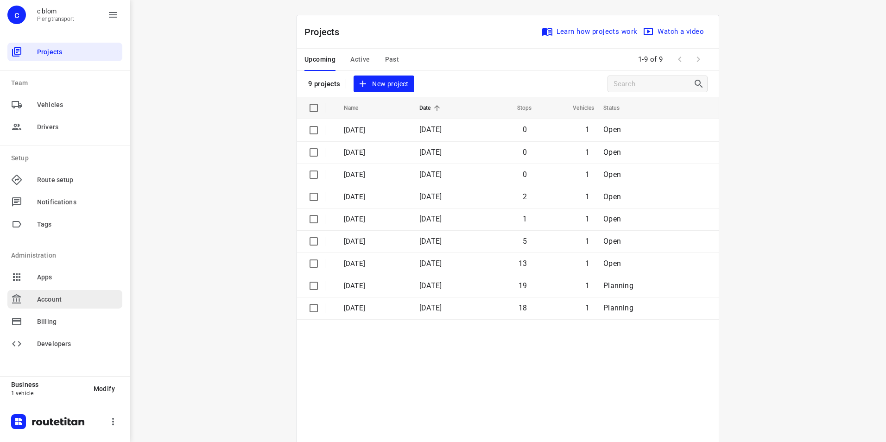
click at [62, 301] on span "Account" at bounding box center [78, 300] width 82 height 10
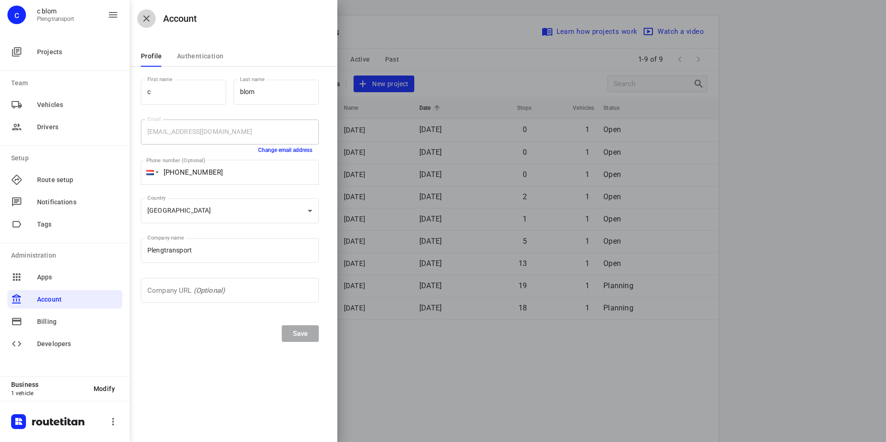
click at [148, 19] on icon "button" at bounding box center [146, 18] width 11 height 11
